Goal: Task Accomplishment & Management: Use online tool/utility

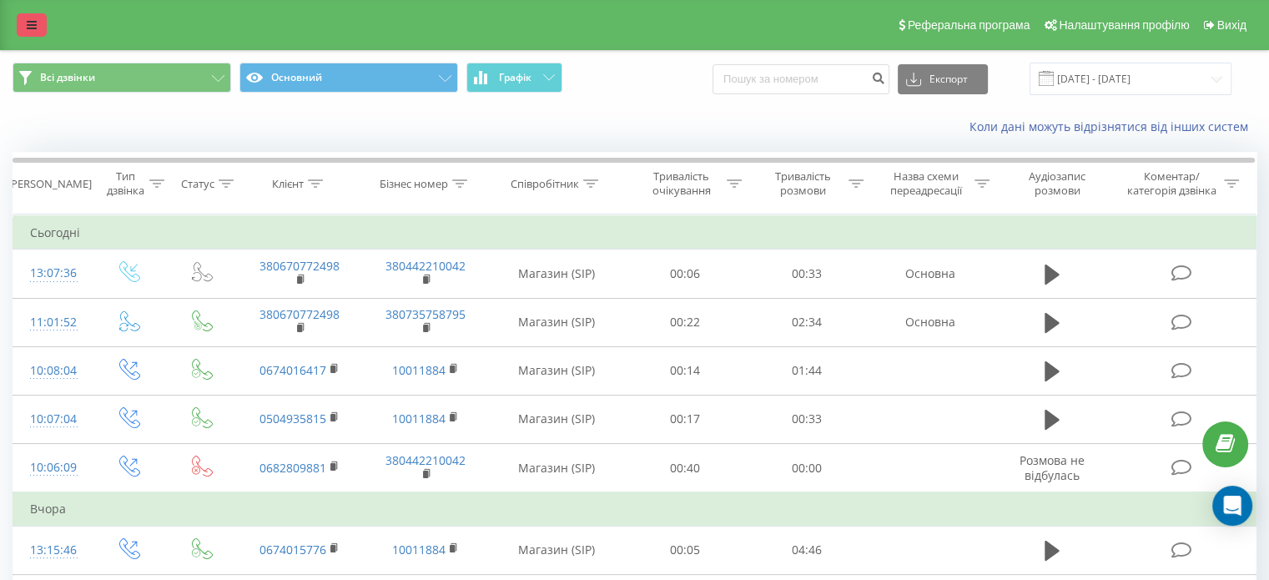
click at [33, 33] on link at bounding box center [32, 24] width 30 height 23
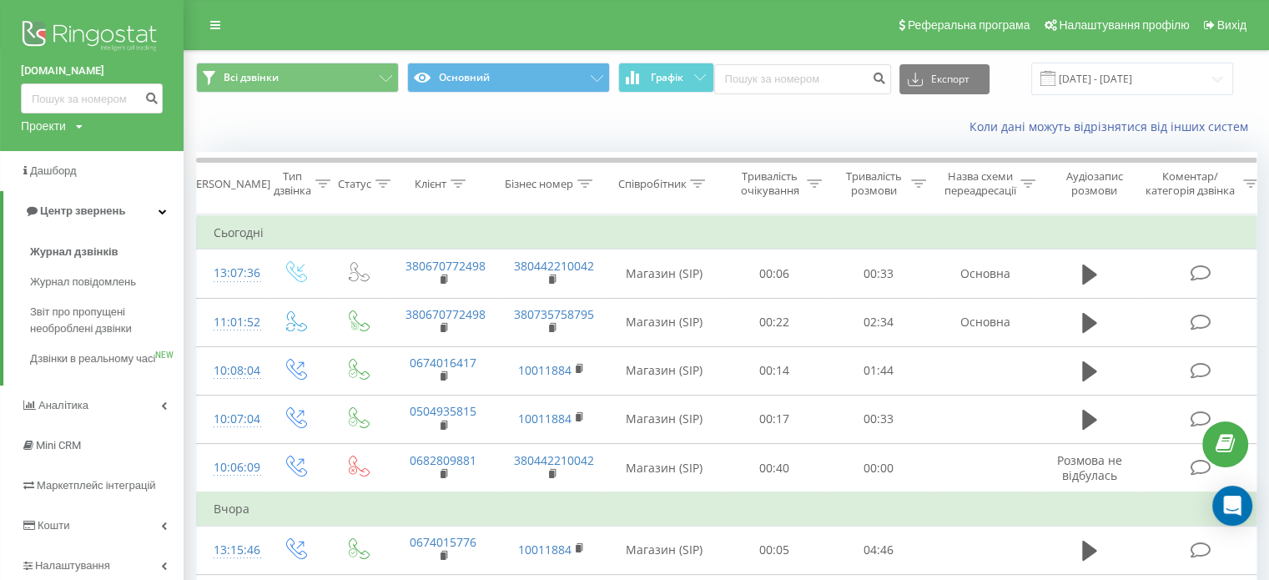
click at [116, 36] on img at bounding box center [92, 38] width 142 height 42
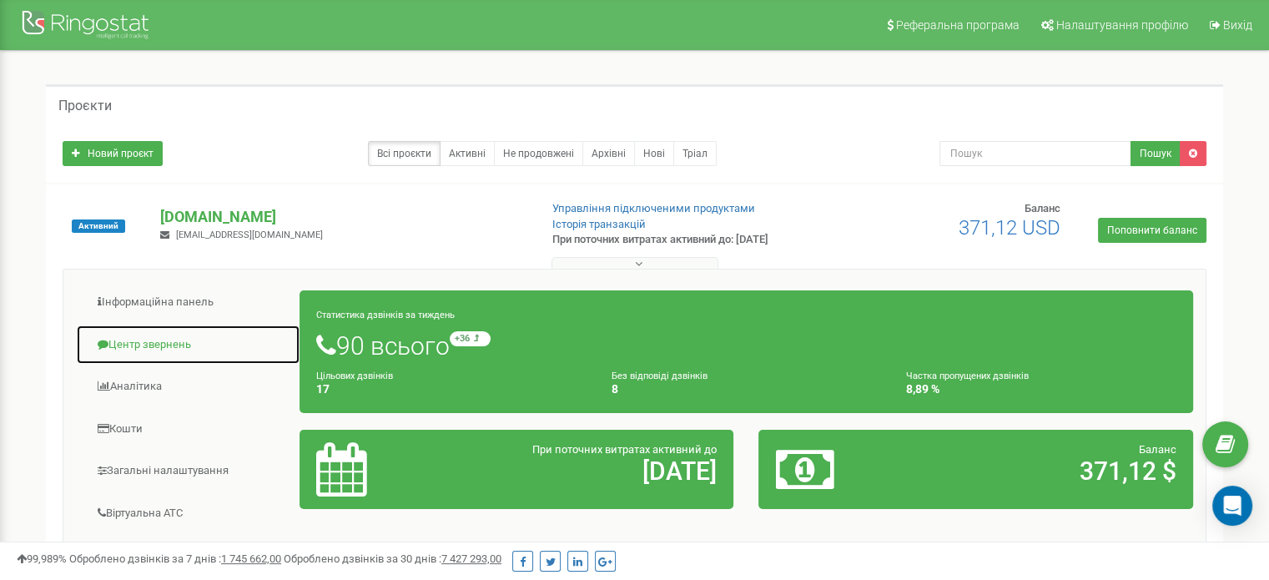
click at [184, 346] on link "Центр звернень" at bounding box center [188, 345] width 224 height 41
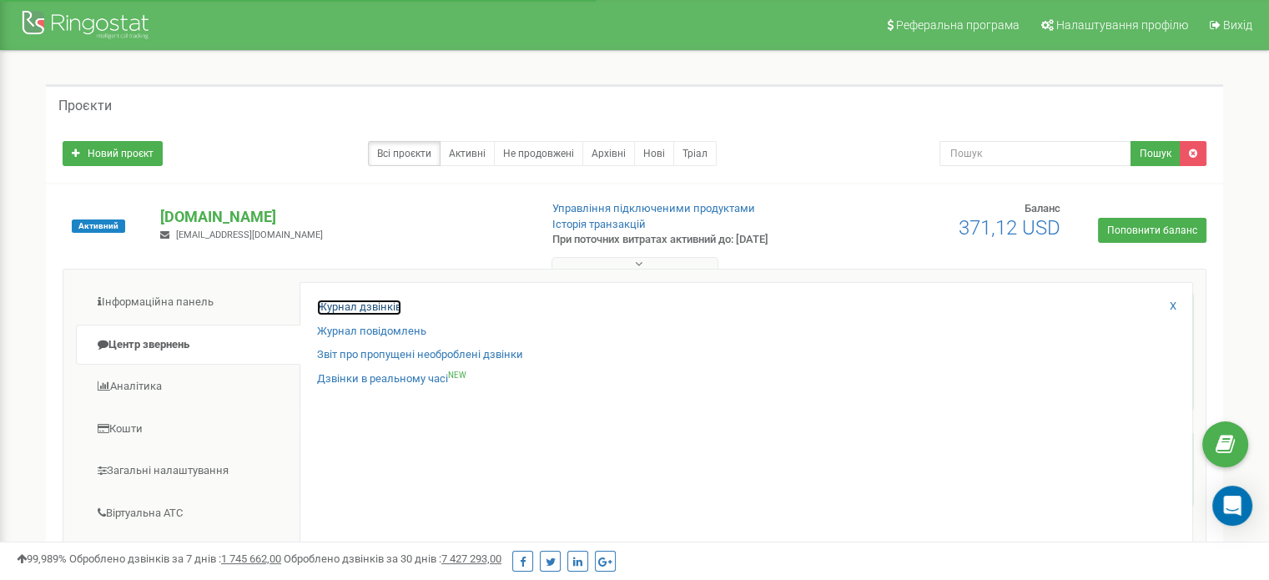
click at [340, 306] on link "Журнал дзвінків" at bounding box center [359, 308] width 84 height 16
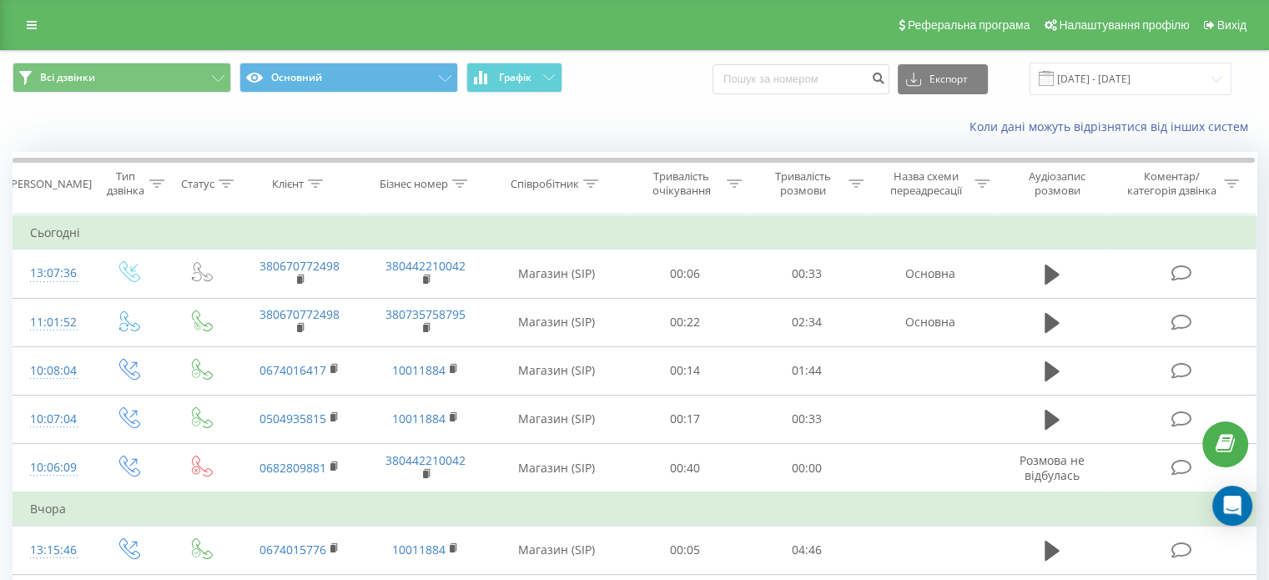
drag, startPoint x: 0, startPoint y: 0, endPoint x: 711, endPoint y: 76, distance: 715.0
click at [661, 101] on div "Всі дзвінки Основний Графік Експорт .csv .xls .xlsx [DATE] - [DATE]" at bounding box center [635, 79] width 1268 height 56
